Goal: Find contact information: Find contact information

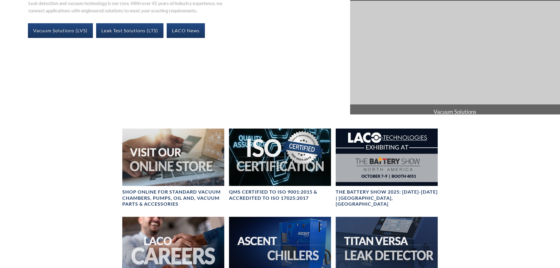
scroll to position [147, 0]
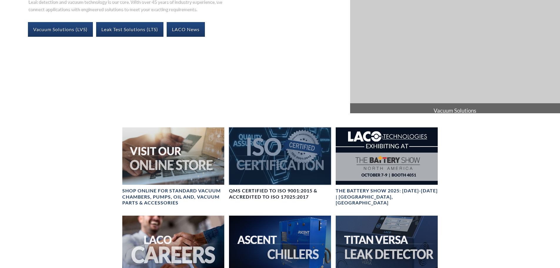
click at [258, 150] on div at bounding box center [280, 155] width 102 height 57
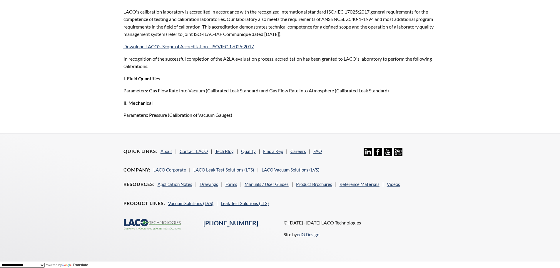
scroll to position [479, 0]
click at [198, 151] on link "Contact LACO" at bounding box center [194, 150] width 28 height 5
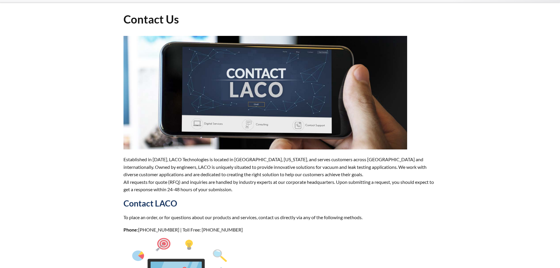
select select "Language Translate Widget"
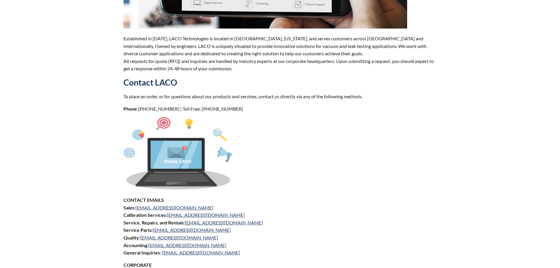
scroll to position [176, 0]
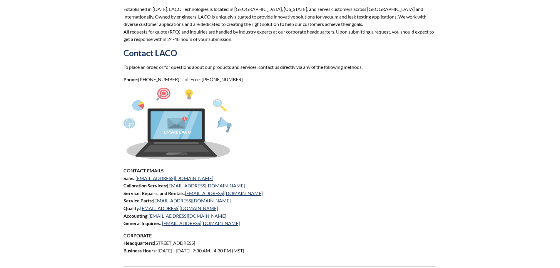
drag, startPoint x: 216, startPoint y: 185, endPoint x: 239, endPoint y: 168, distance: 28.5
click at [236, 164] on div "Established in 1975, LACO Technologies is located in Salt Lake City, Utah, and …" at bounding box center [279, 179] width 313 height 586
drag, startPoint x: 231, startPoint y: 186, endPoint x: 170, endPoint y: 189, distance: 61.9
click at [170, 189] on p "CONTACT EMAILS Sales: sales@lacotech.com Calibration Services: calibrations@lac…" at bounding box center [279, 197] width 313 height 60
click at [192, 187] on link "calibrations@lacotech.com" at bounding box center [206, 186] width 78 height 6
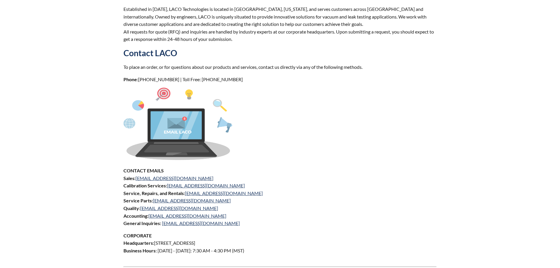
click at [321, 160] on p at bounding box center [279, 125] width 313 height 74
